Goal: Task Accomplishment & Management: Use online tool/utility

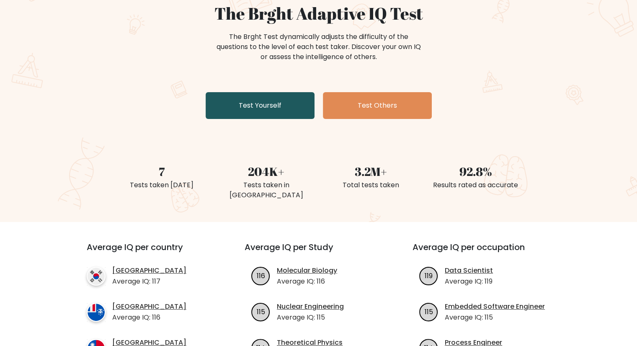
scroll to position [84, 0]
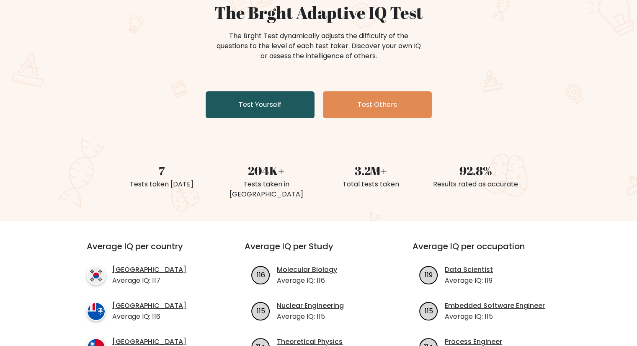
click at [280, 96] on link "Test Yourself" at bounding box center [260, 104] width 109 height 27
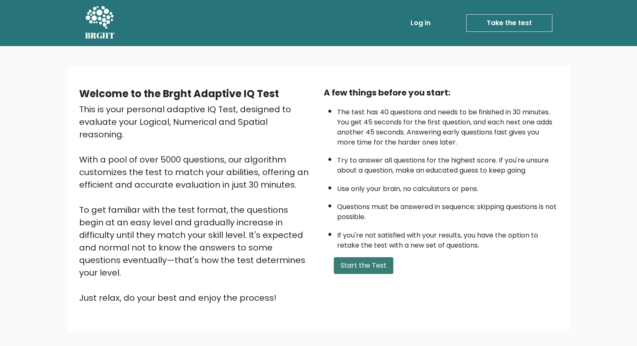
click at [363, 260] on button "Start the Test" at bounding box center [363, 265] width 59 height 17
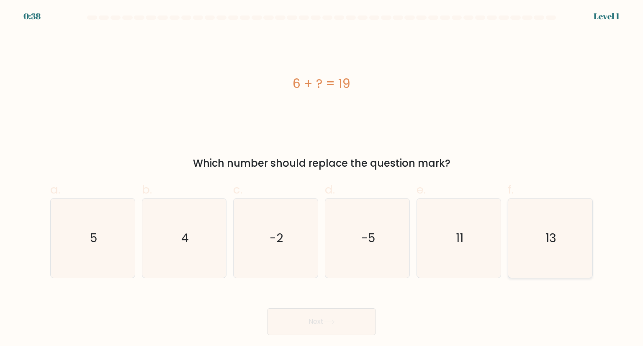
click at [558, 235] on icon "13" at bounding box center [550, 238] width 79 height 79
click at [322, 178] on input "f. 13" at bounding box center [322, 175] width 0 height 5
radio input "true"
click at [342, 314] on button "Next" at bounding box center [321, 321] width 109 height 27
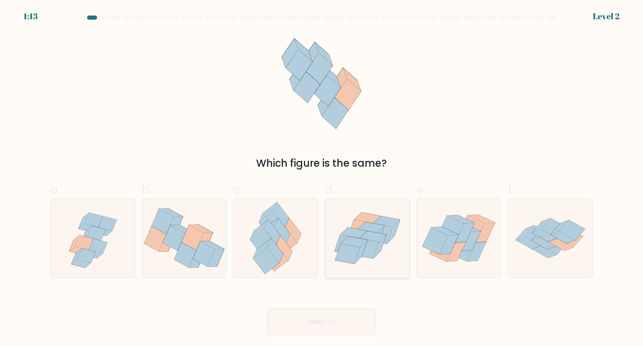
click at [370, 226] on icon at bounding box center [371, 227] width 26 height 11
click at [322, 178] on input "d." at bounding box center [322, 175] width 0 height 5
radio input "true"
click at [348, 330] on button "Next" at bounding box center [321, 321] width 109 height 27
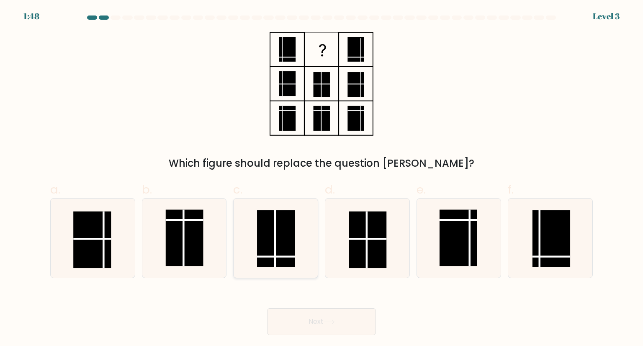
click at [287, 233] on rect at bounding box center [276, 238] width 38 height 57
click at [322, 178] on input "c." at bounding box center [322, 175] width 0 height 5
radio input "true"
click at [336, 317] on button "Next" at bounding box center [321, 321] width 109 height 27
